Goal: Information Seeking & Learning: Check status

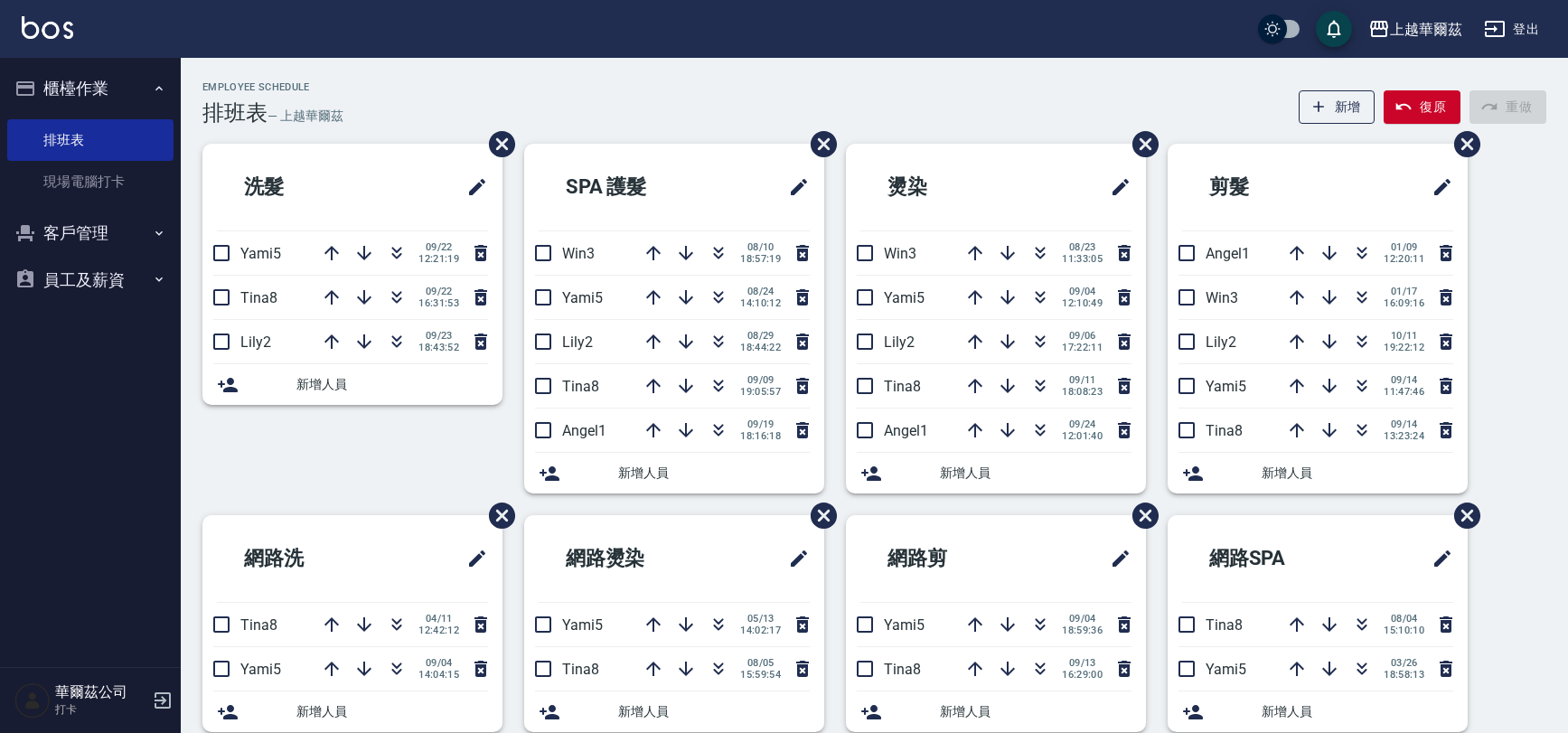
click at [51, 161] on link "現場電腦打卡" at bounding box center [90, 182] width 166 height 42
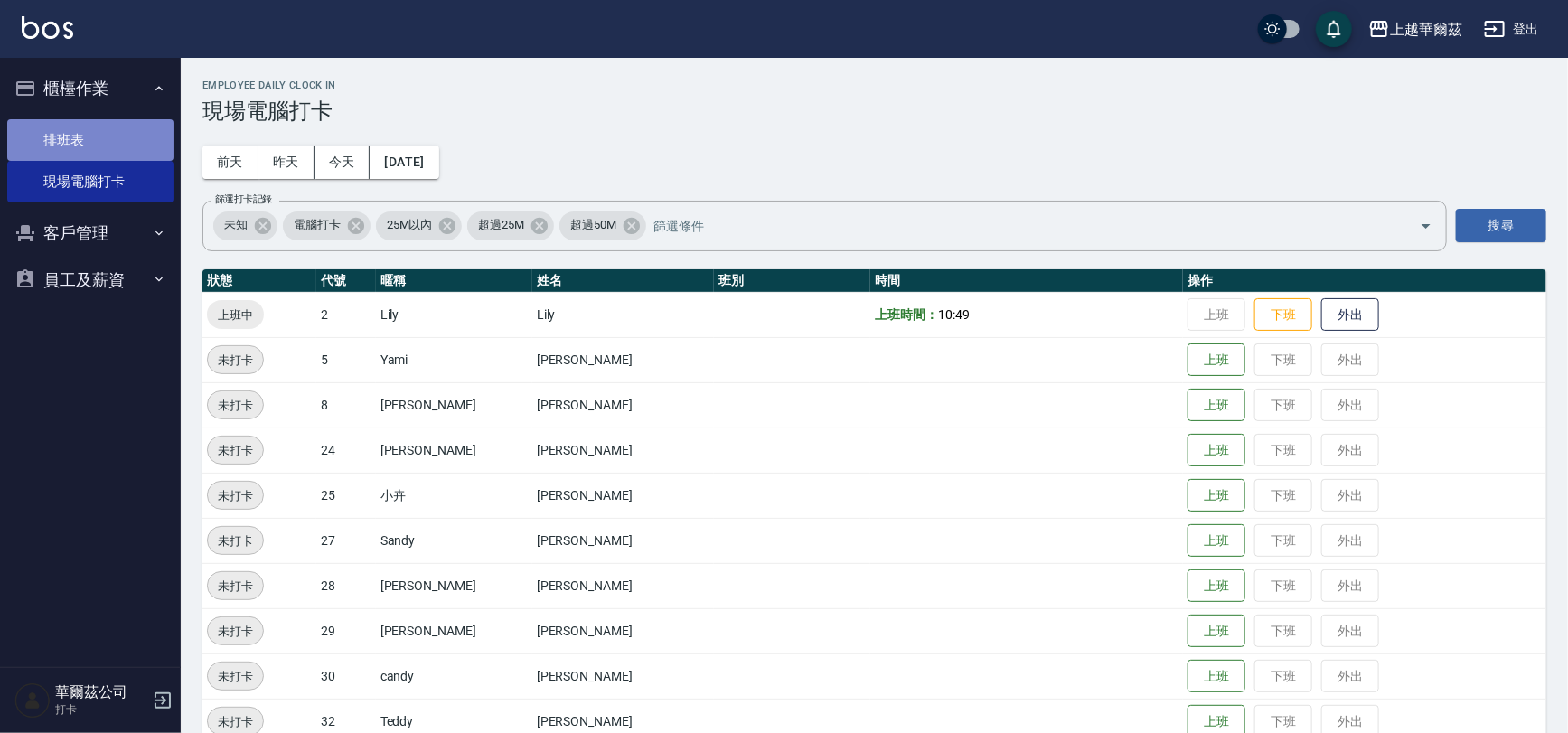
click at [61, 127] on link "排班表" at bounding box center [90, 141] width 166 height 42
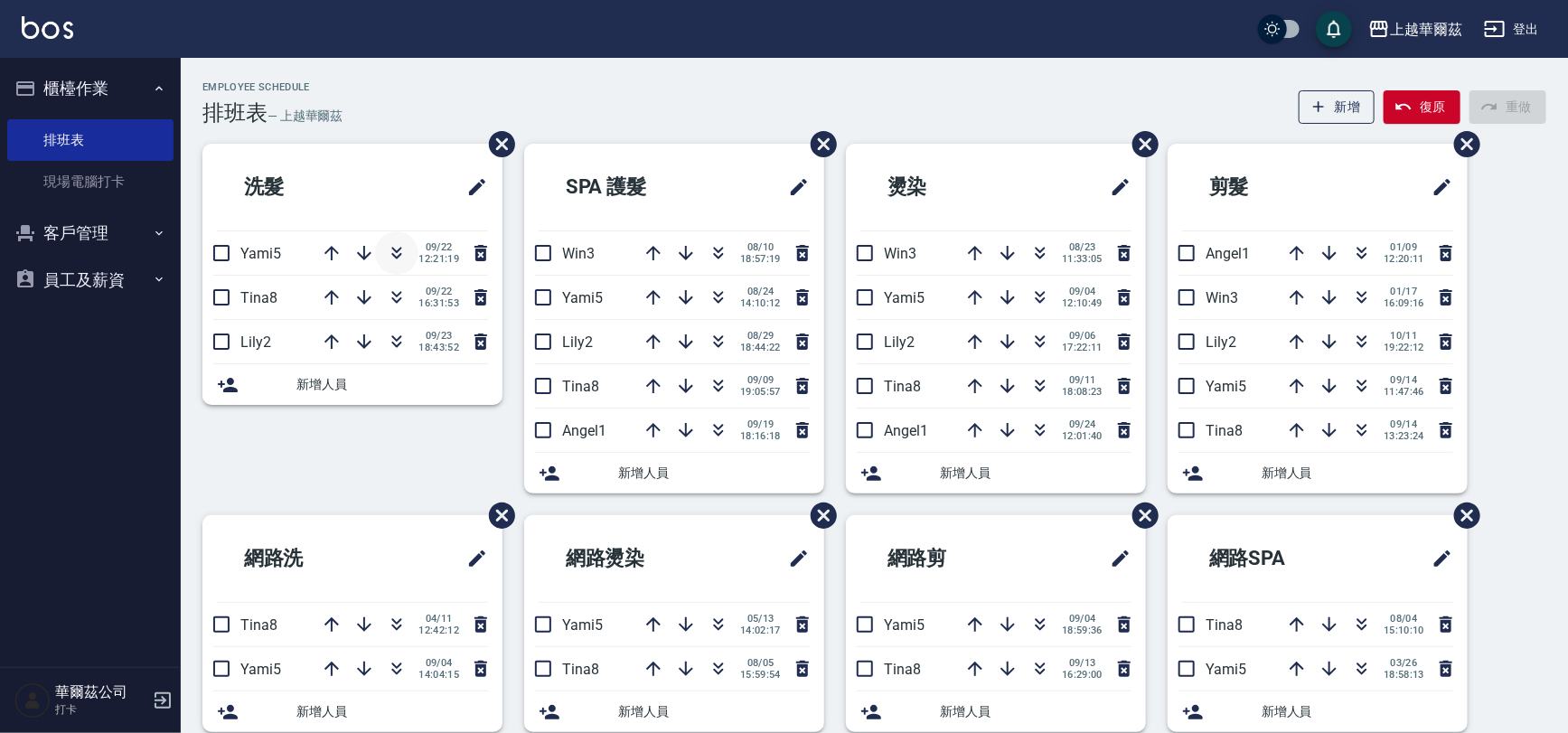
click at [381, 246] on button "button" at bounding box center [397, 253] width 44 height 44
click at [106, 82] on button "櫃檯作業" at bounding box center [90, 88] width 166 height 47
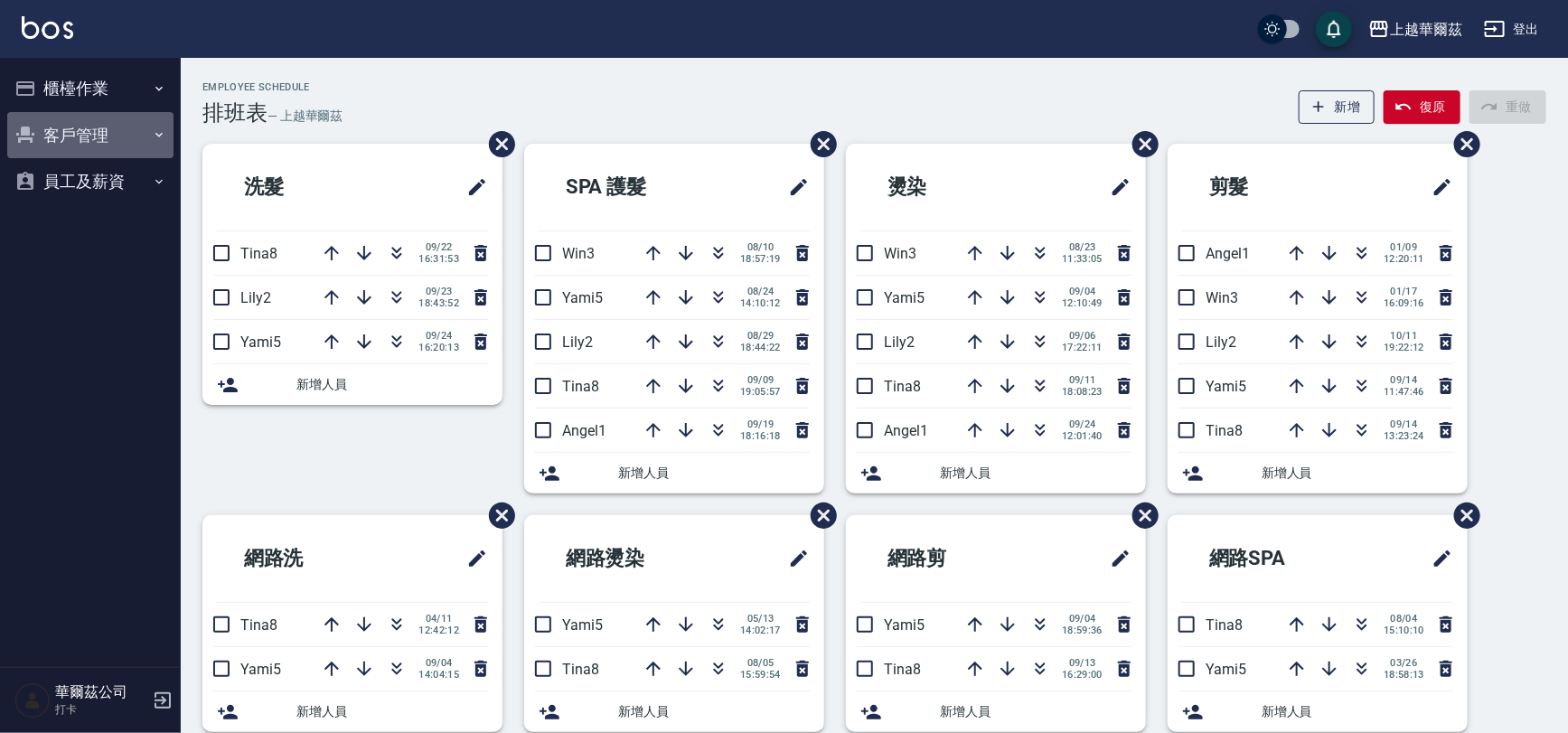
click at [93, 139] on button "客戶管理" at bounding box center [90, 135] width 166 height 47
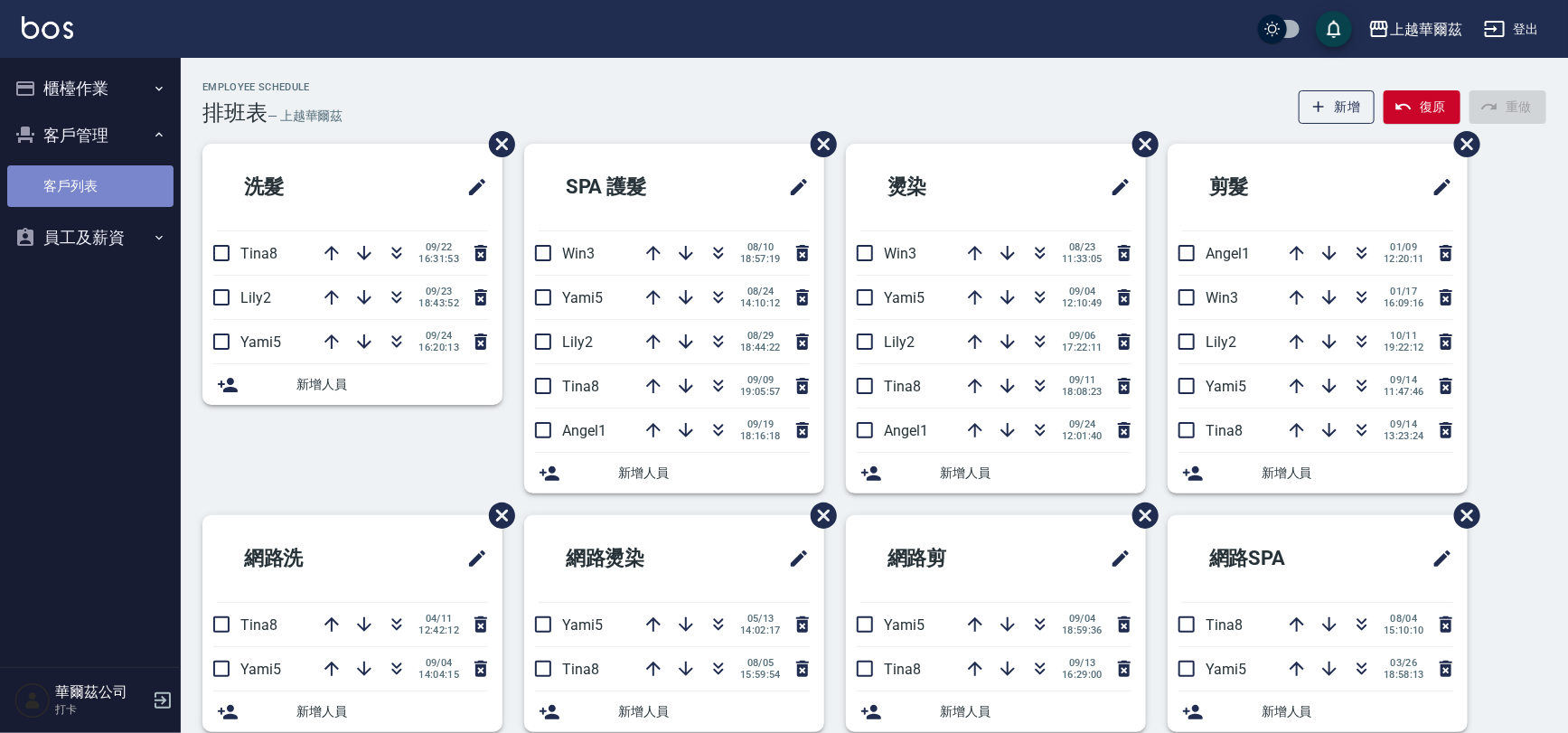
click at [96, 193] on link "客戶列表" at bounding box center [90, 186] width 166 height 42
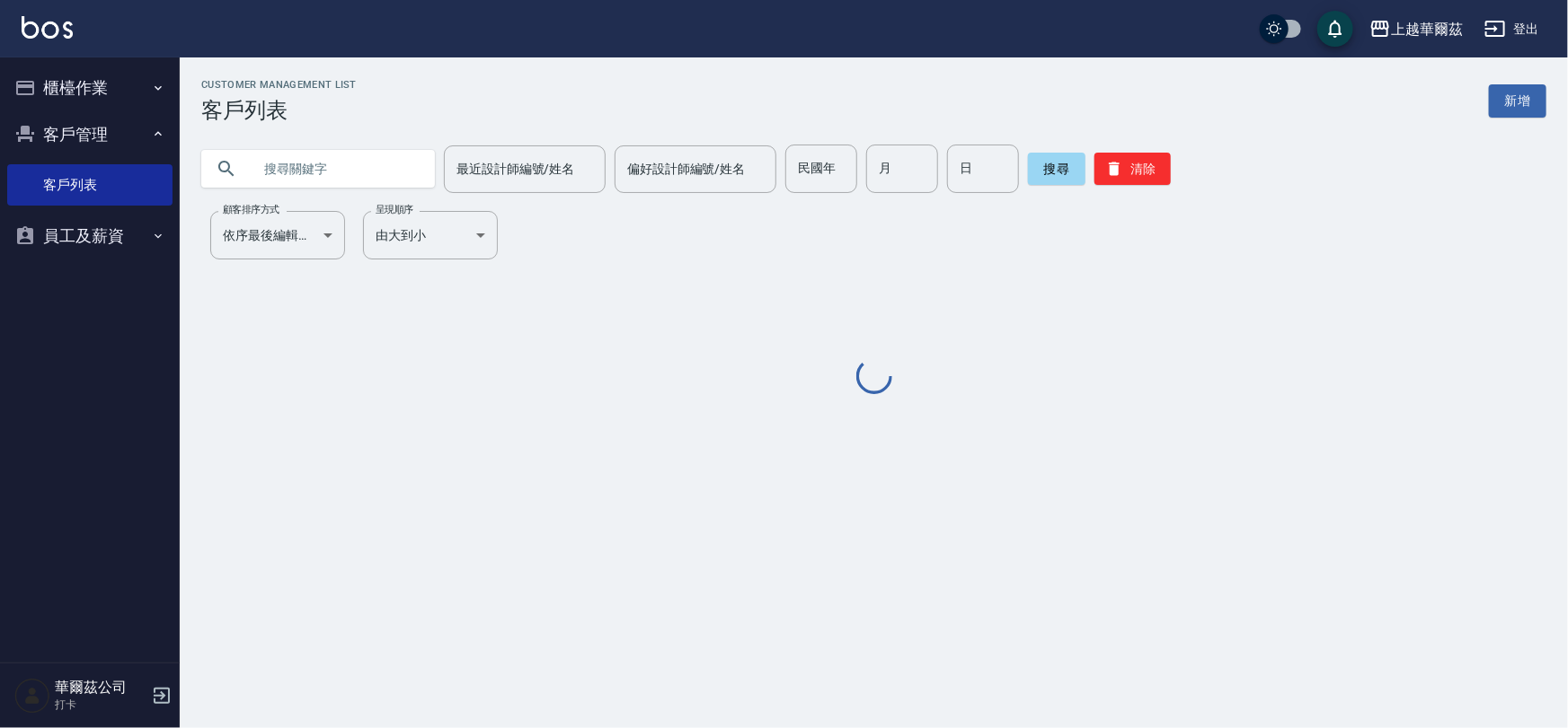
click at [334, 177] on input "text" at bounding box center [336, 168] width 168 height 49
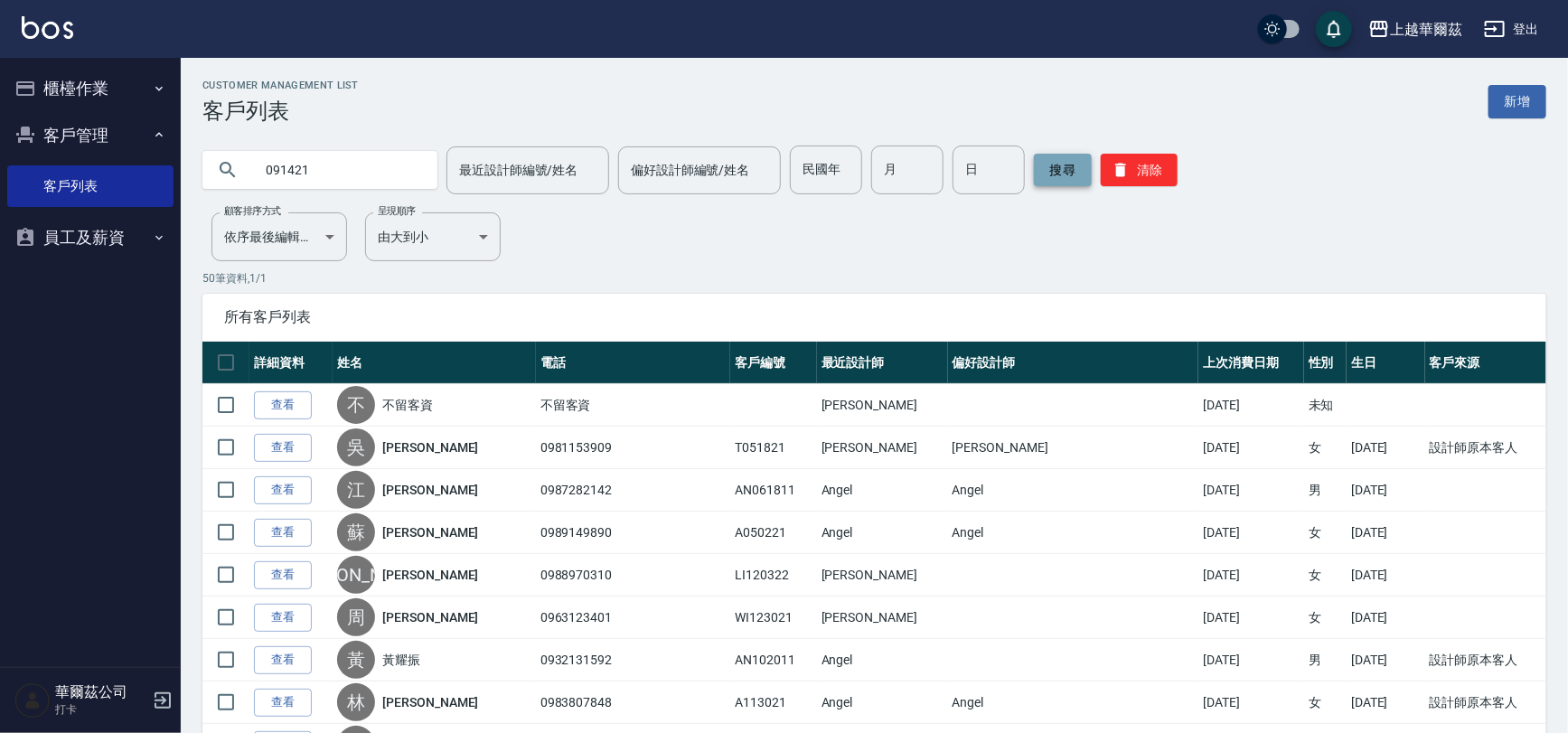
type input "091421"
click at [1055, 164] on button "搜尋" at bounding box center [1063, 170] width 58 height 33
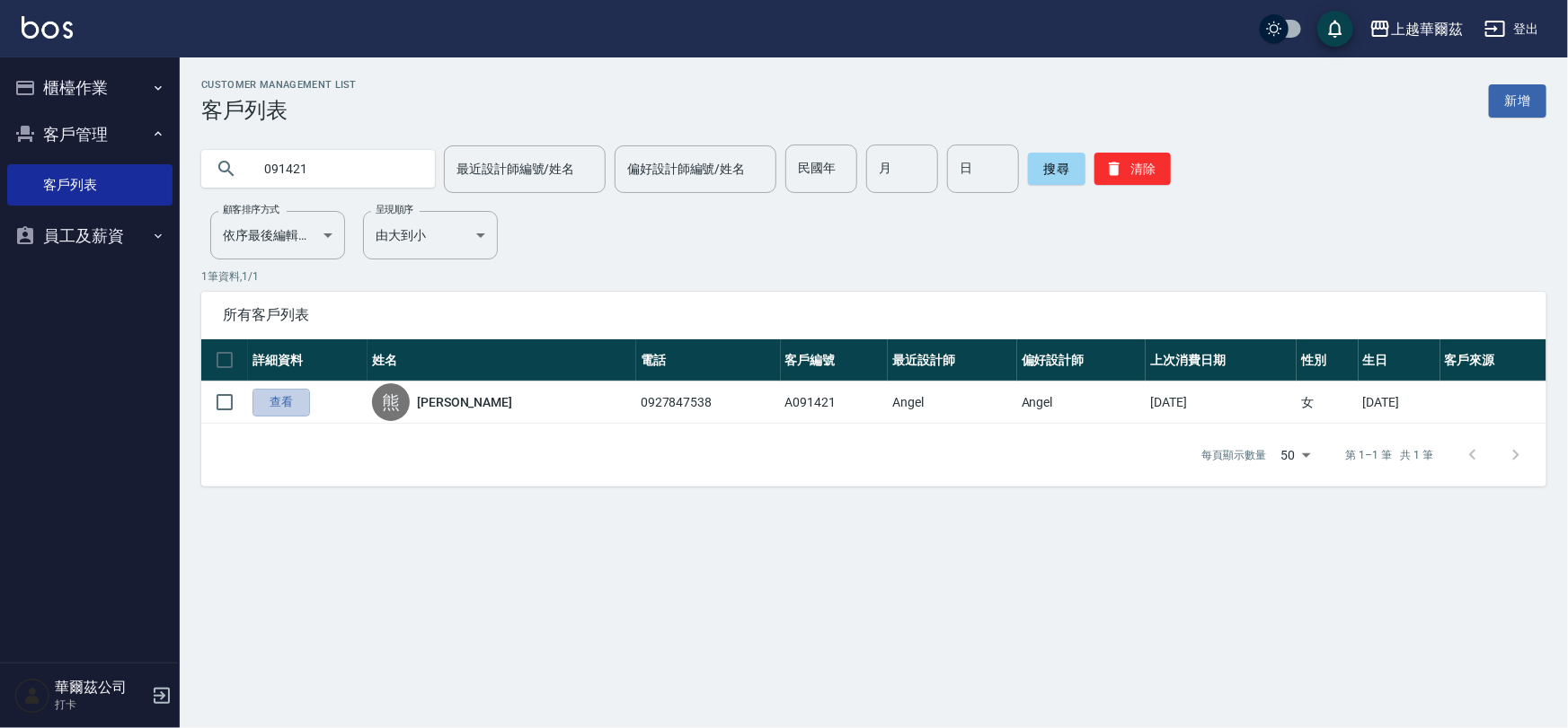
click at [261, 405] on link "查看" at bounding box center [281, 403] width 57 height 28
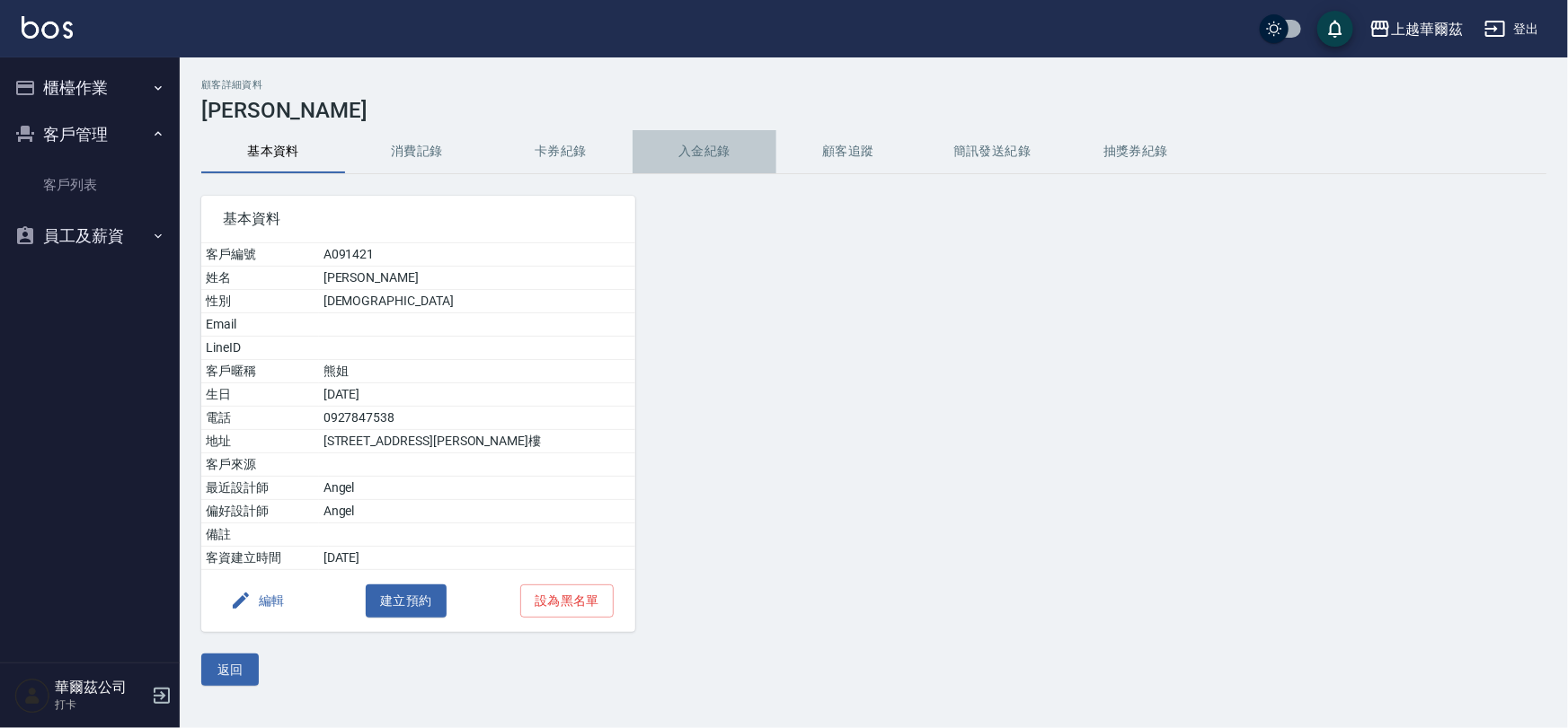
click at [720, 151] on button "入金紀錄" at bounding box center [704, 152] width 144 height 44
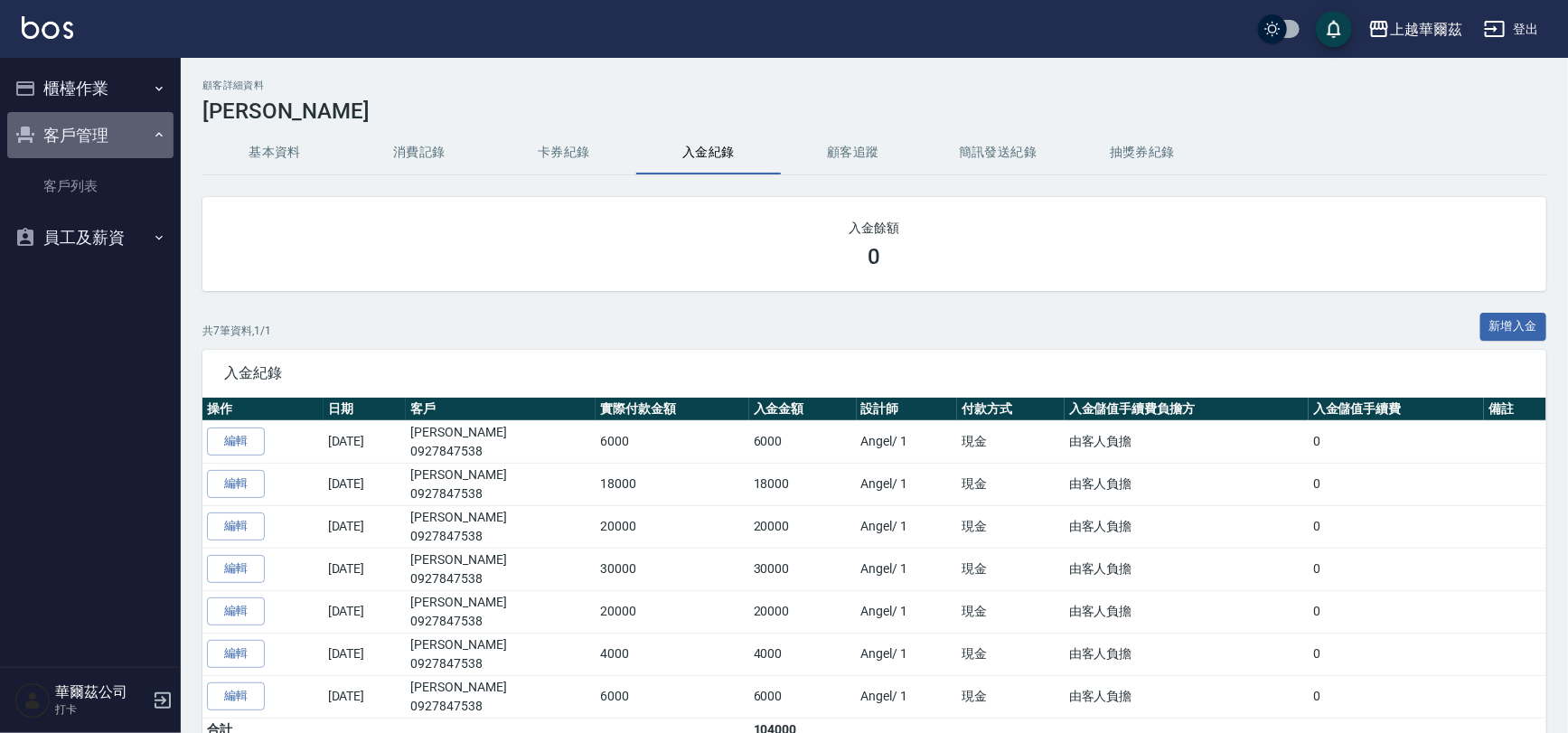
click at [69, 125] on button "客戶管理" at bounding box center [90, 135] width 166 height 47
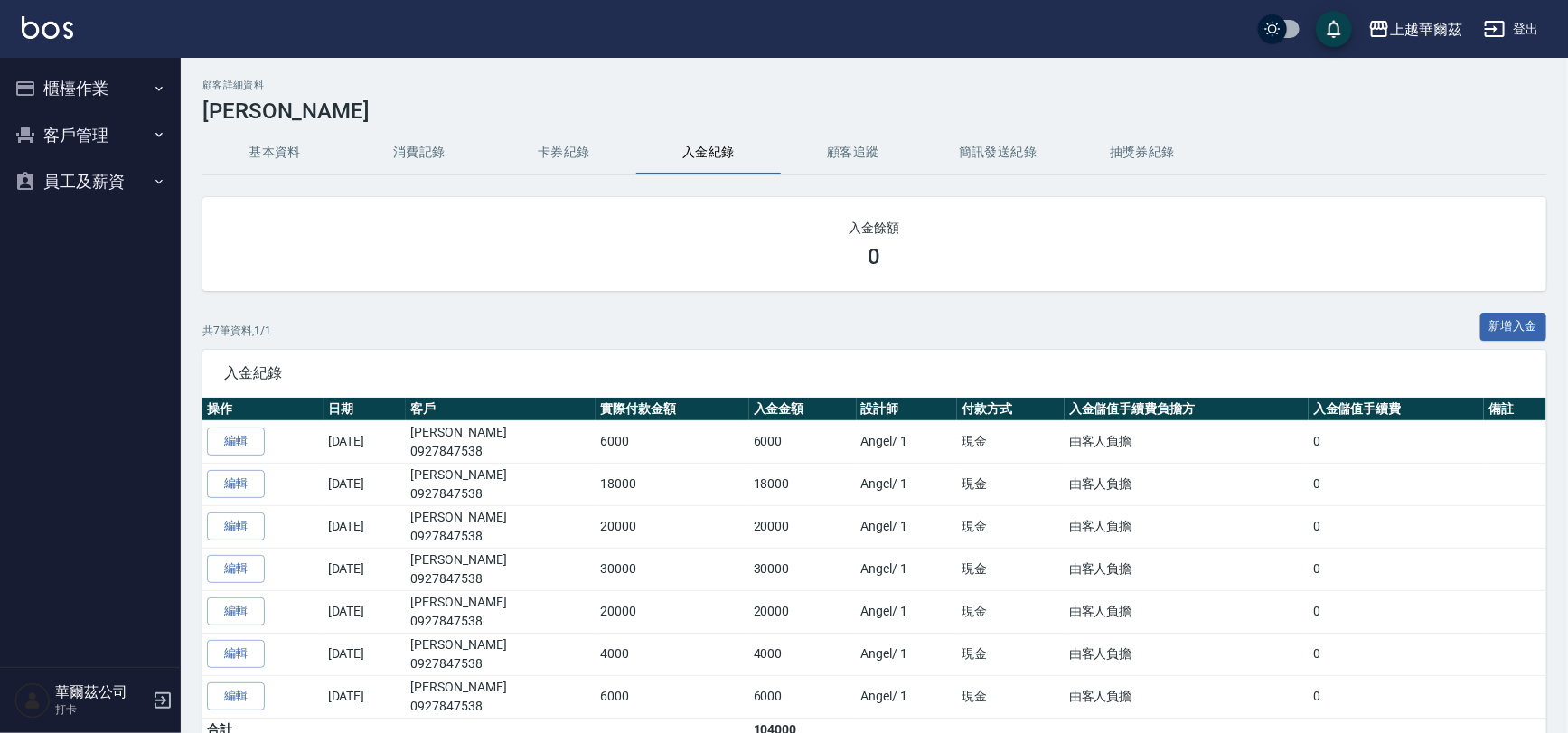
click at [82, 86] on button "櫃檯作業" at bounding box center [90, 88] width 166 height 47
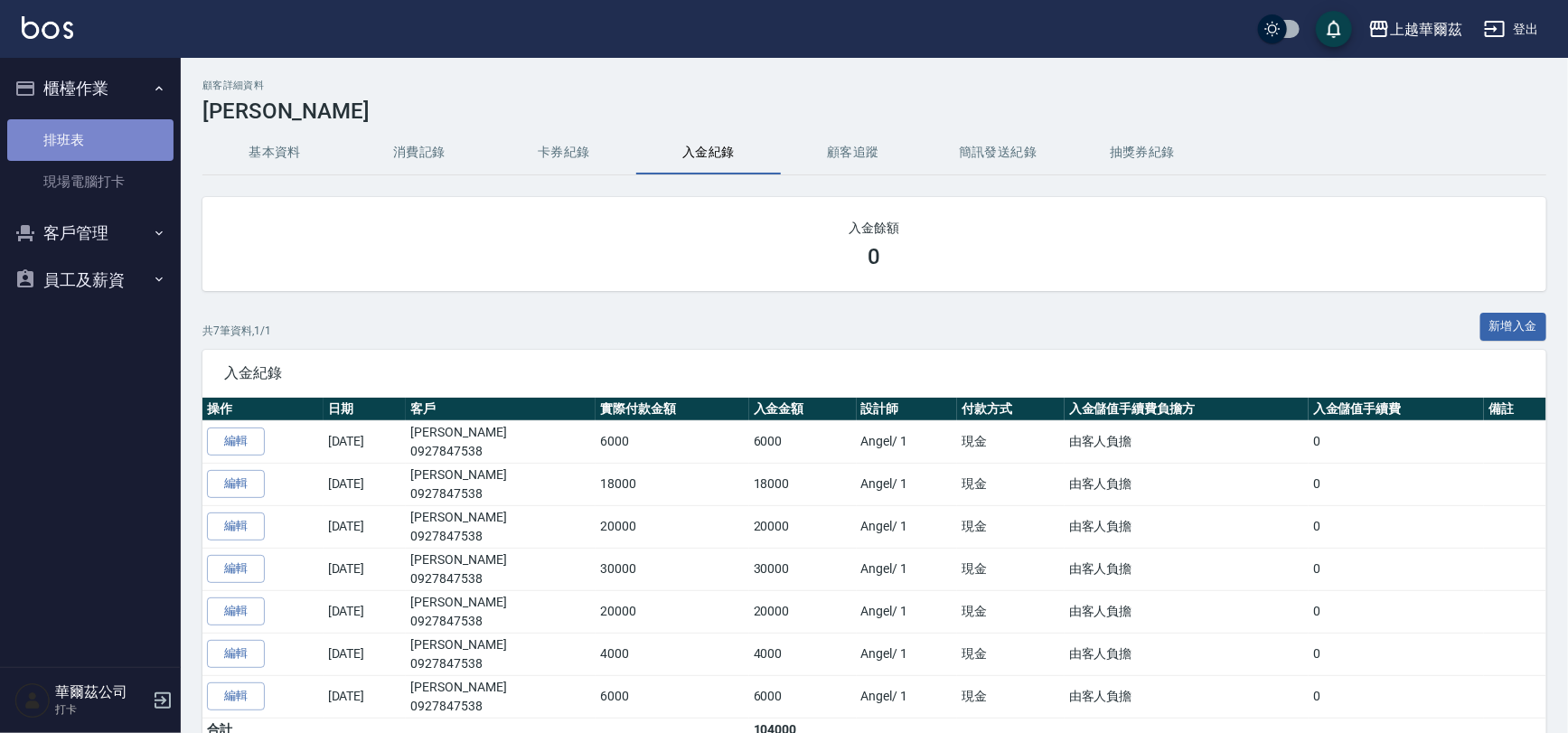
click at [145, 146] on link "排班表" at bounding box center [90, 141] width 166 height 42
